Goal: Information Seeking & Learning: Learn about a topic

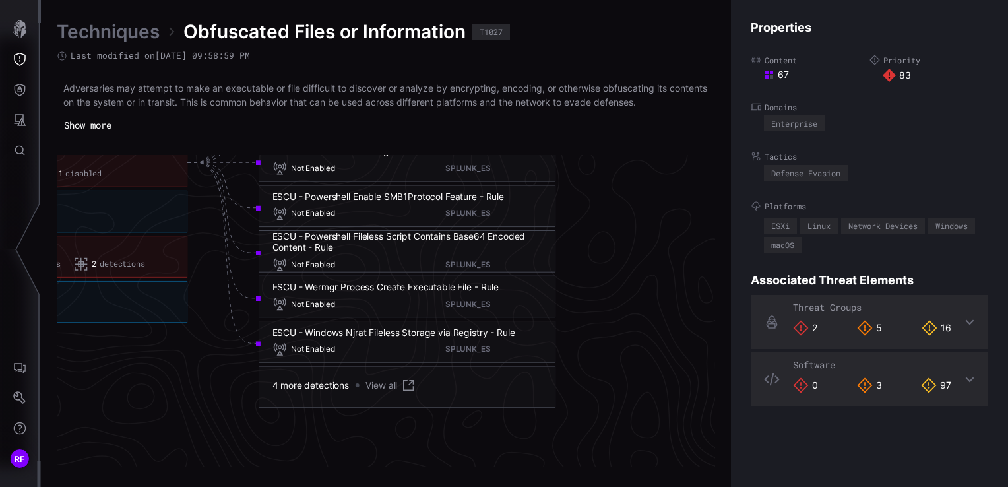
scroll to position [2965, 995]
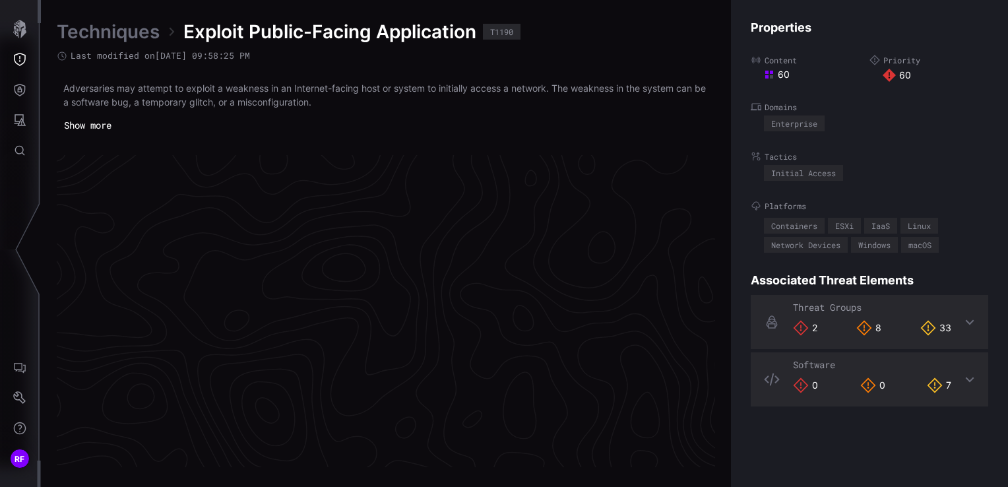
scroll to position [2818, 665]
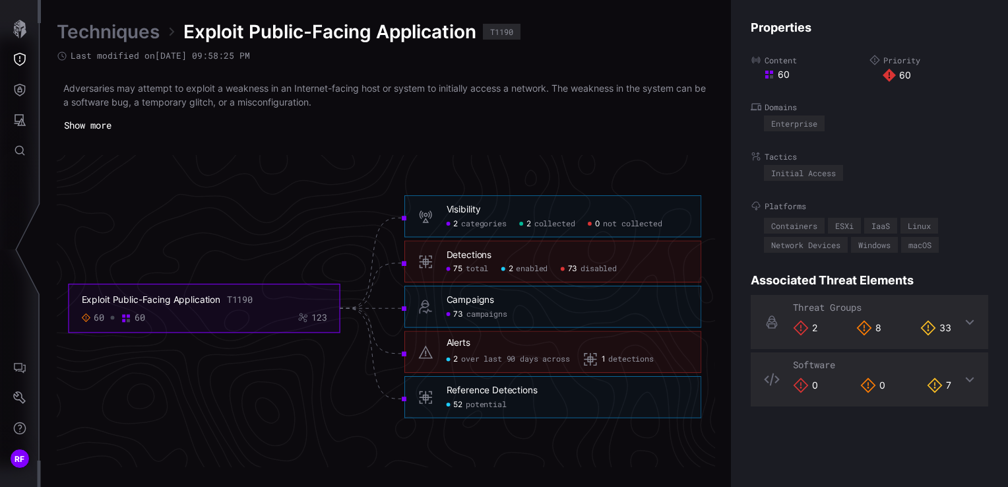
click at [471, 271] on span "total" at bounding box center [477, 269] width 22 height 10
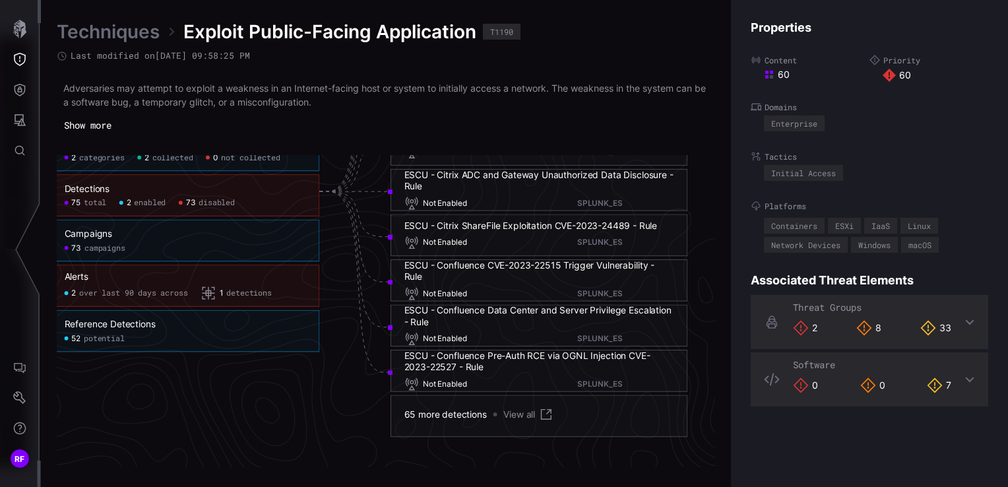
scroll to position [2940, 863]
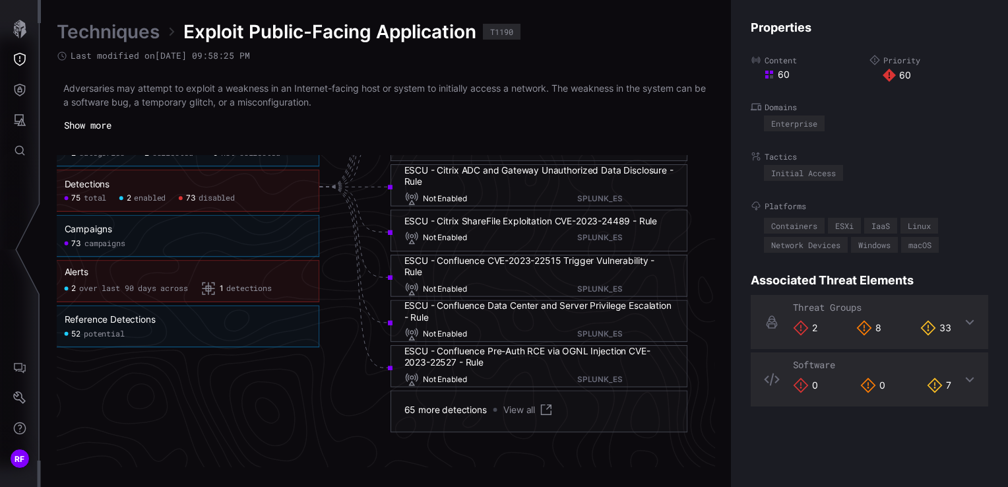
click at [129, 36] on link "Techniques" at bounding box center [108, 32] width 103 height 24
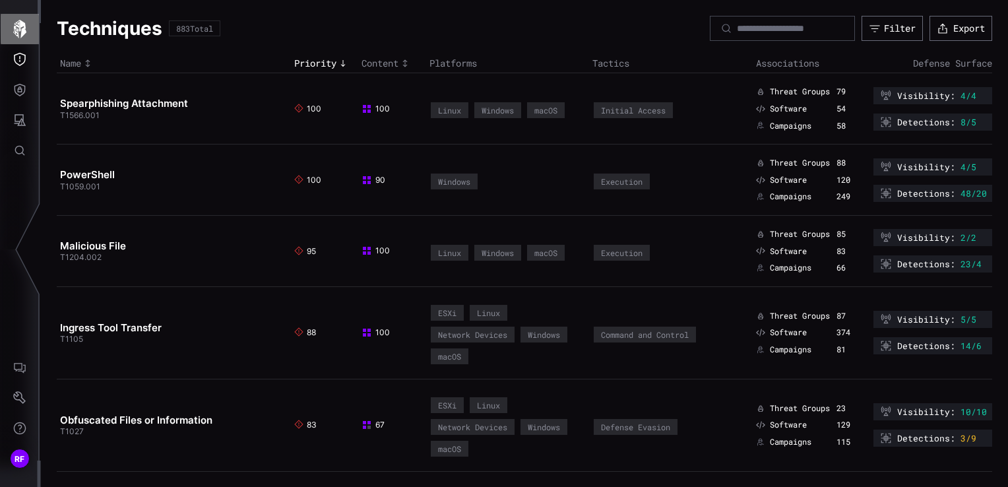
click at [22, 36] on icon "button" at bounding box center [20, 29] width 18 height 18
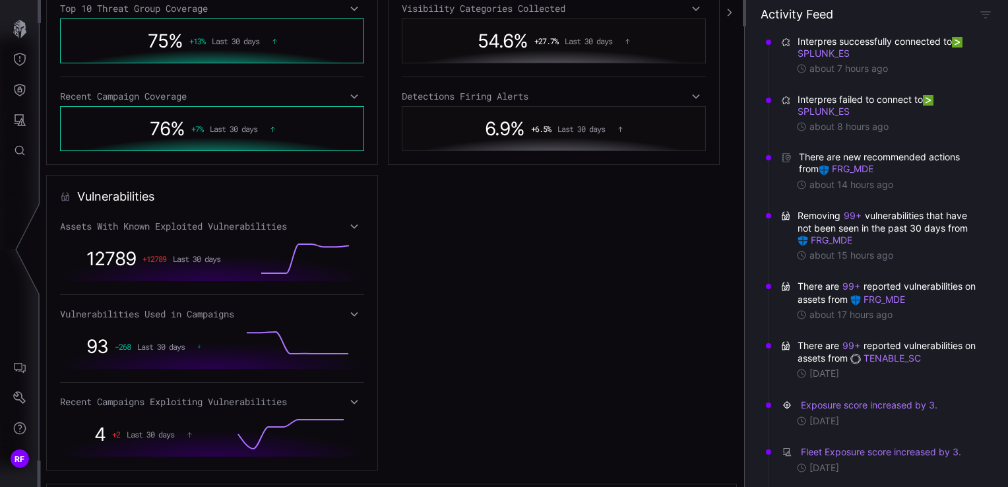
scroll to position [771, 0]
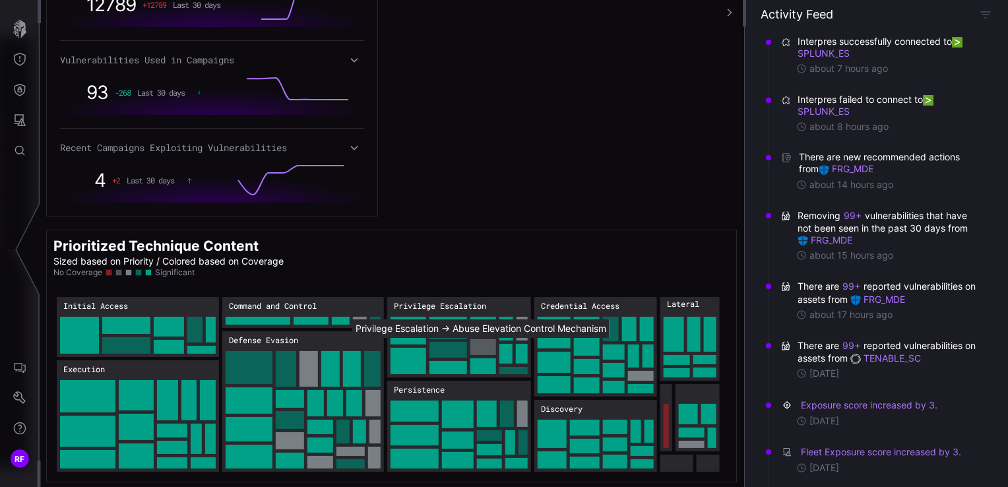
drag, startPoint x: 483, startPoint y: 343, endPoint x: 476, endPoint y: 344, distance: 6.6
click at [476, 344] on rect "Privilege Escalation → Privilege Escalation:Abuse Elevation Control Mechanism: …" at bounding box center [483, 347] width 26 height 16
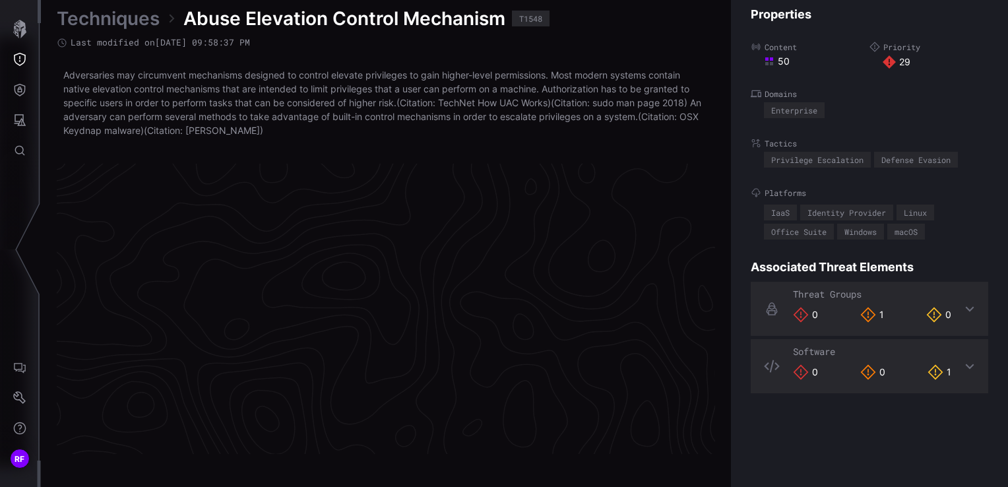
scroll to position [2829, 665]
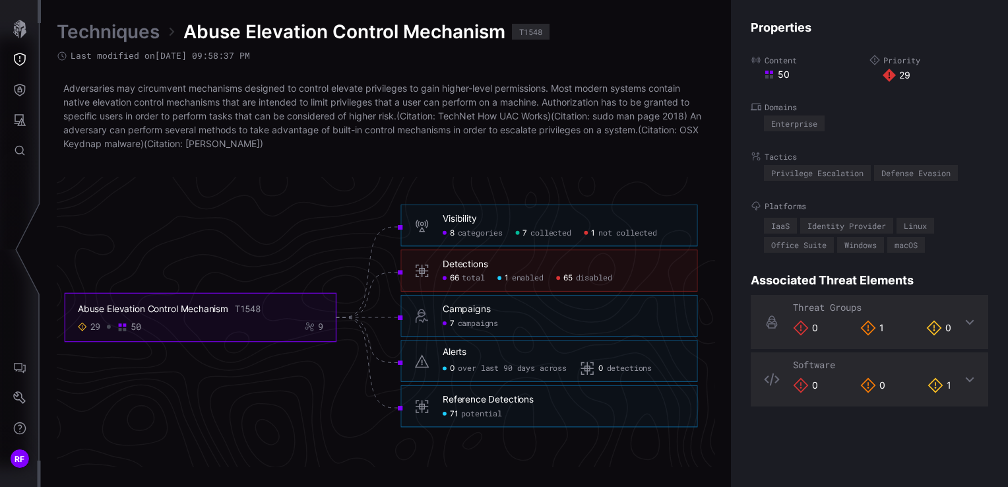
click at [457, 272] on div "Detections 66 total 1 enabled 65 disabled" at bounding box center [564, 270] width 242 height 25
click at [469, 278] on span "total" at bounding box center [473, 278] width 22 height 10
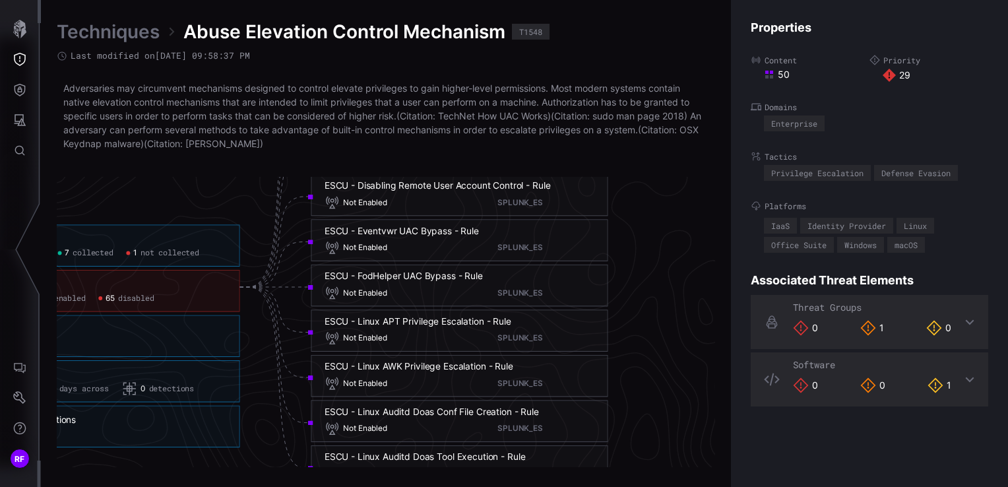
scroll to position [2863, 939]
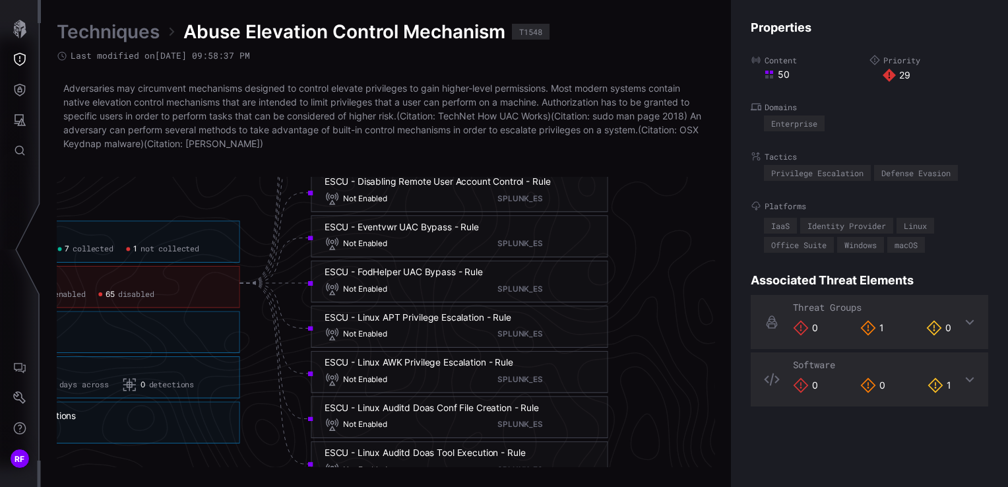
drag, startPoint x: 425, startPoint y: 235, endPoint x: 388, endPoint y: 225, distance: 38.3
click at [388, 225] on div "ESCU - Eventvwr UAC Bypass - Rule" at bounding box center [402, 227] width 154 height 12
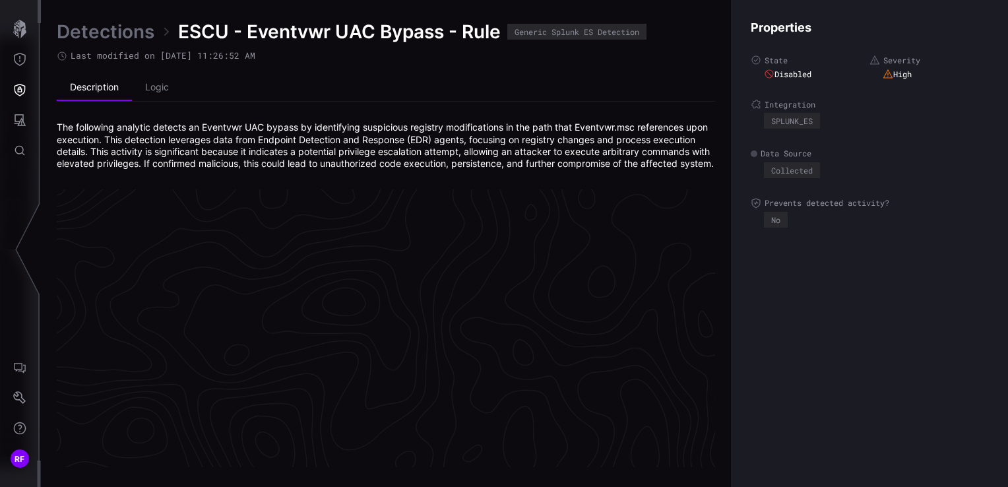
scroll to position [2841, 665]
